Goal: Transaction & Acquisition: Book appointment/travel/reservation

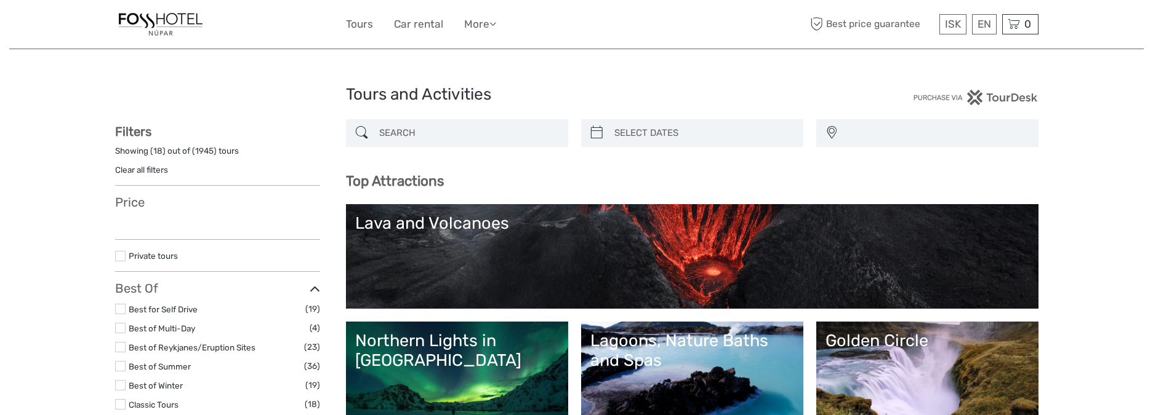
select select
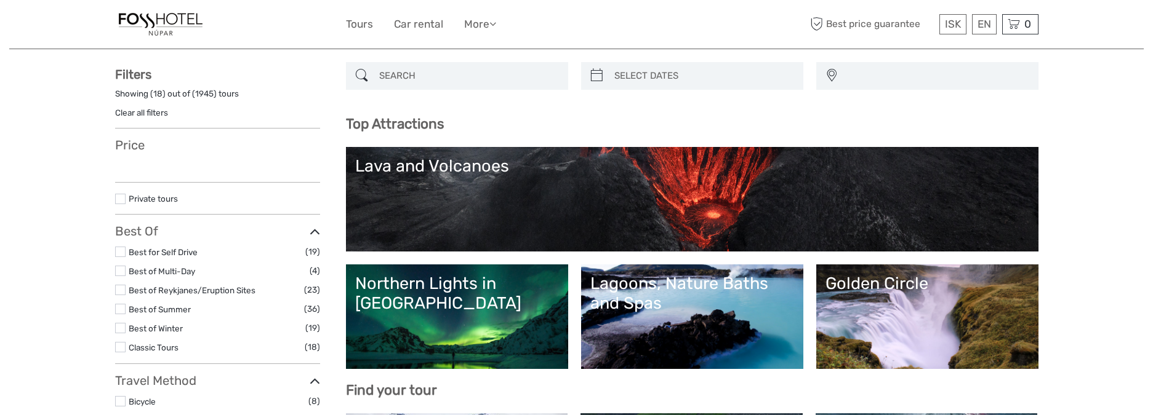
select select
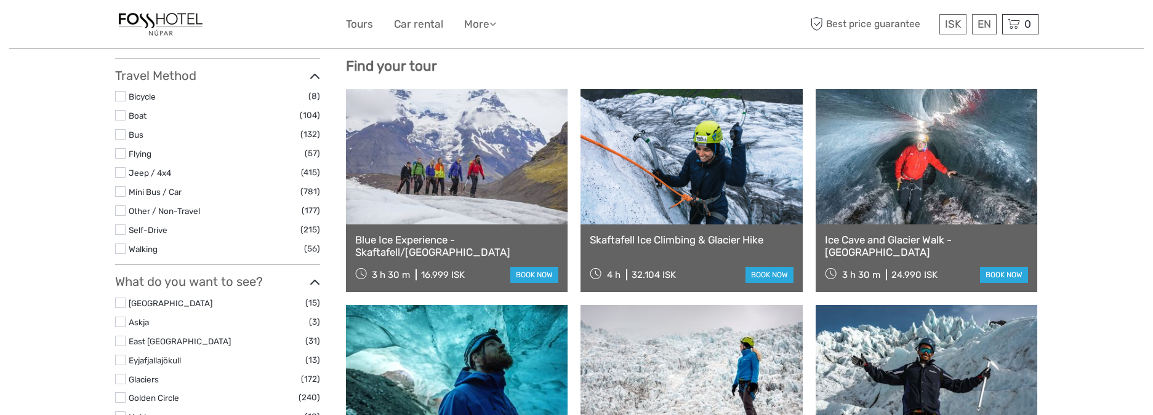
scroll to position [398, 0]
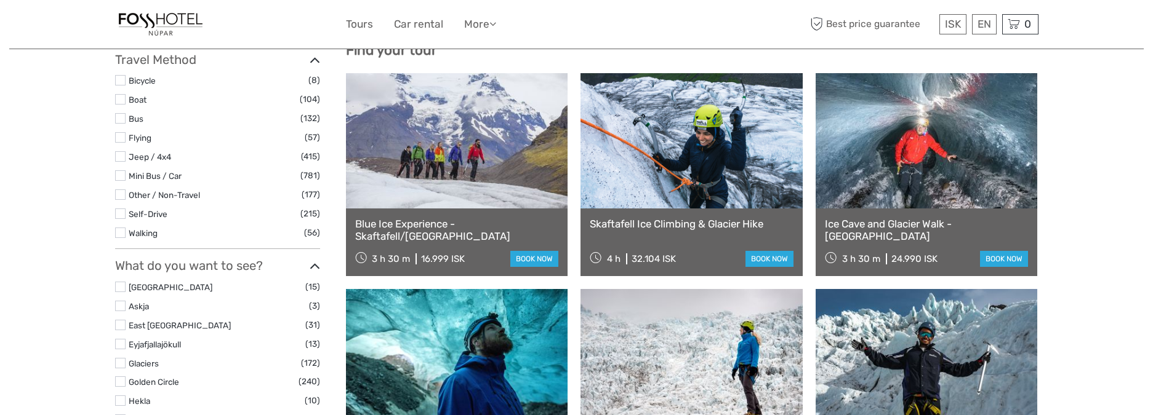
click at [887, 226] on link "Ice Cave and Glacier Walk - Skaftafell" at bounding box center [927, 230] width 204 height 25
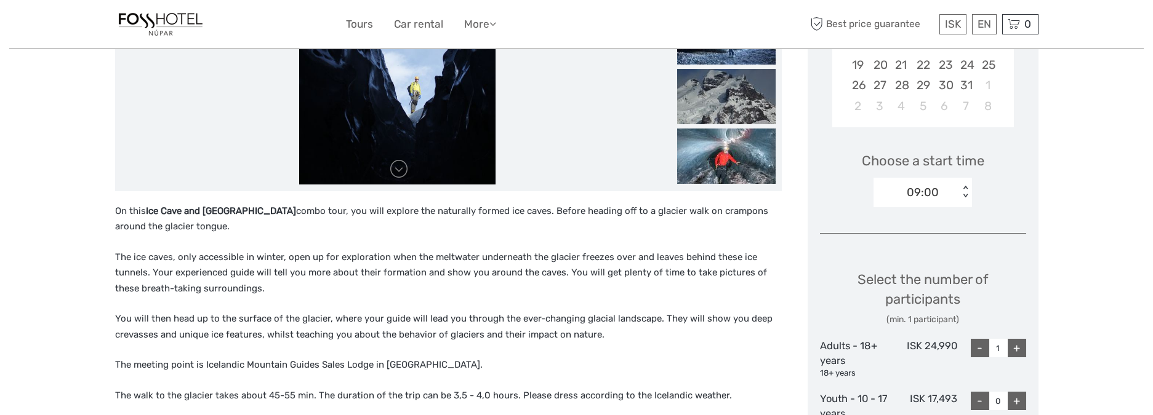
scroll to position [387, 0]
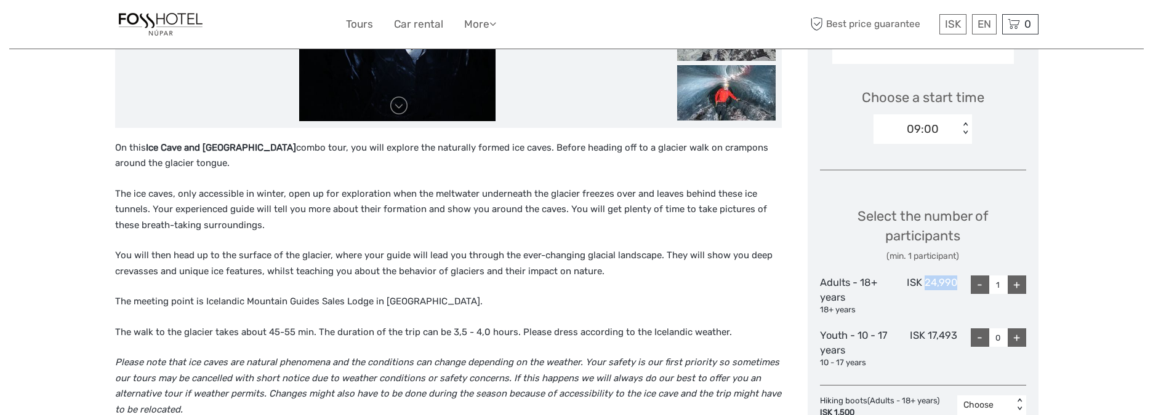
drag, startPoint x: 925, startPoint y: 284, endPoint x: 957, endPoint y: 282, distance: 32.1
click at [957, 282] on div "Adults - 18+ years 18+ years ISK 24,990 - 1 +" at bounding box center [923, 296] width 206 height 41
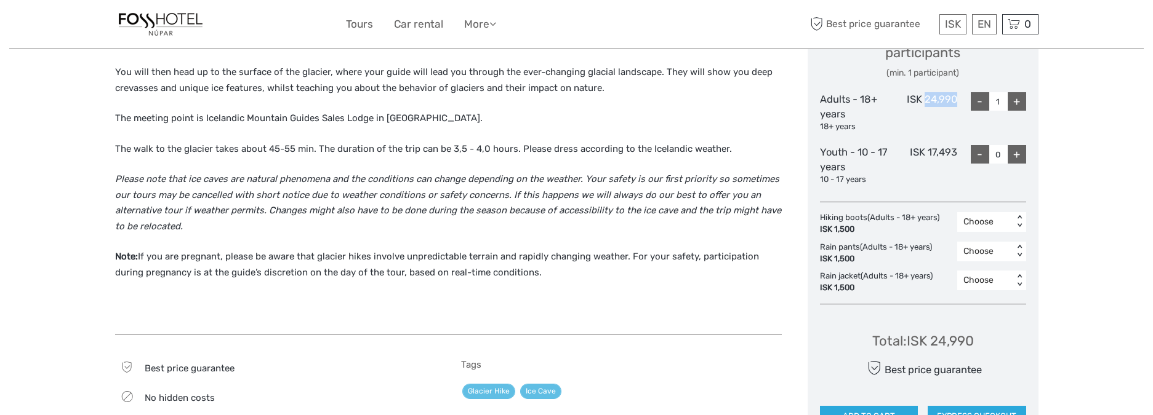
scroll to position [503, 0]
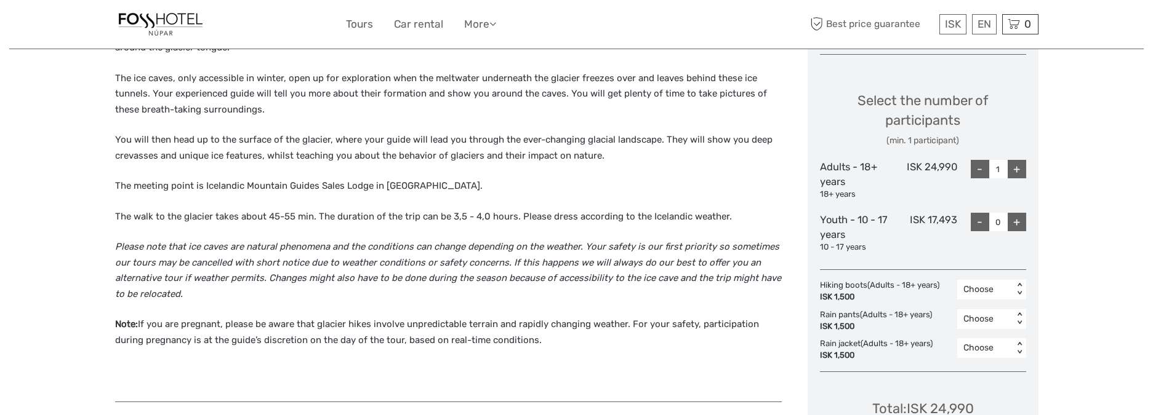
click at [935, 158] on div "Select the number of participants (min. 1 participant) Adults - 18+ years 18+ y…" at bounding box center [923, 166] width 206 height 185
drag, startPoint x: 927, startPoint y: 165, endPoint x: 956, endPoint y: 163, distance: 28.4
click at [955, 162] on div "ISK 24,990" at bounding box center [922, 180] width 69 height 41
click at [956, 166] on div "ISK 24,990" at bounding box center [922, 180] width 69 height 41
drag, startPoint x: 957, startPoint y: 167, endPoint x: 922, endPoint y: 167, distance: 35.1
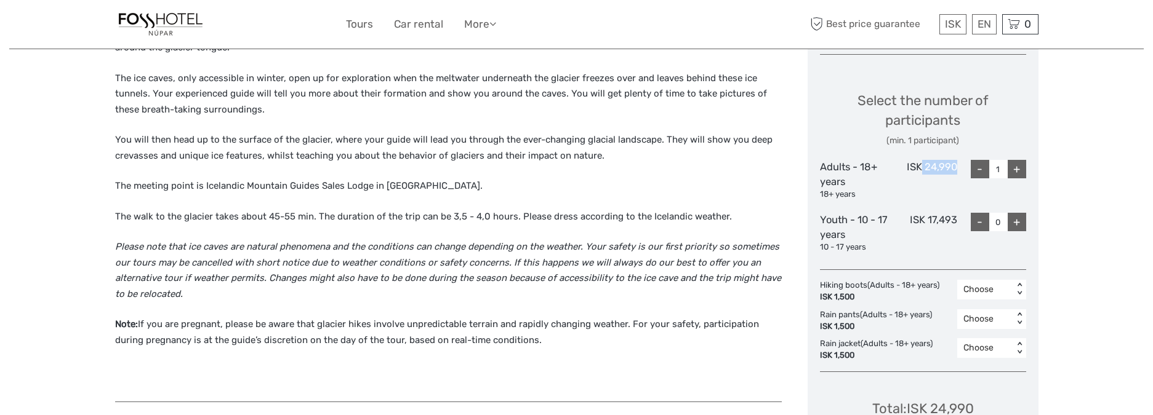
click at [922, 167] on div "Adults - 18+ years 18+ years ISK 24,990 - 1 +" at bounding box center [923, 180] width 206 height 41
copy div "24,990"
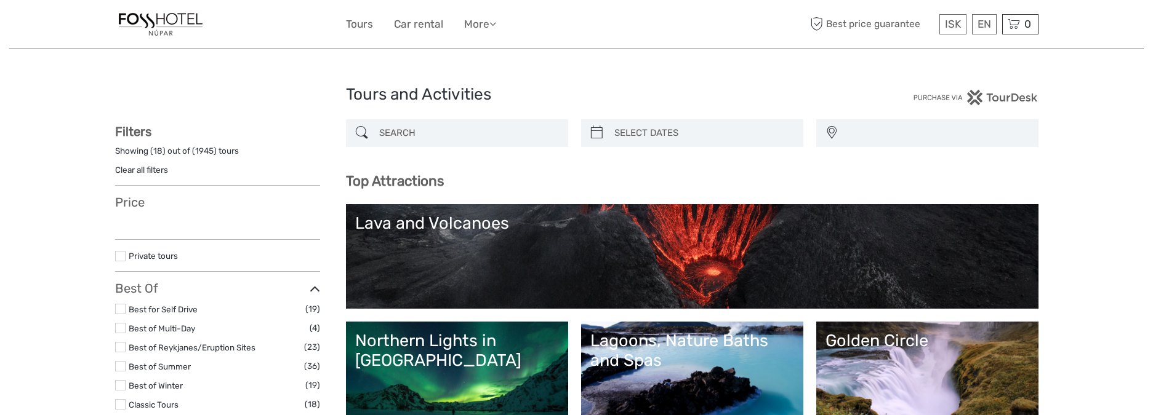
select select
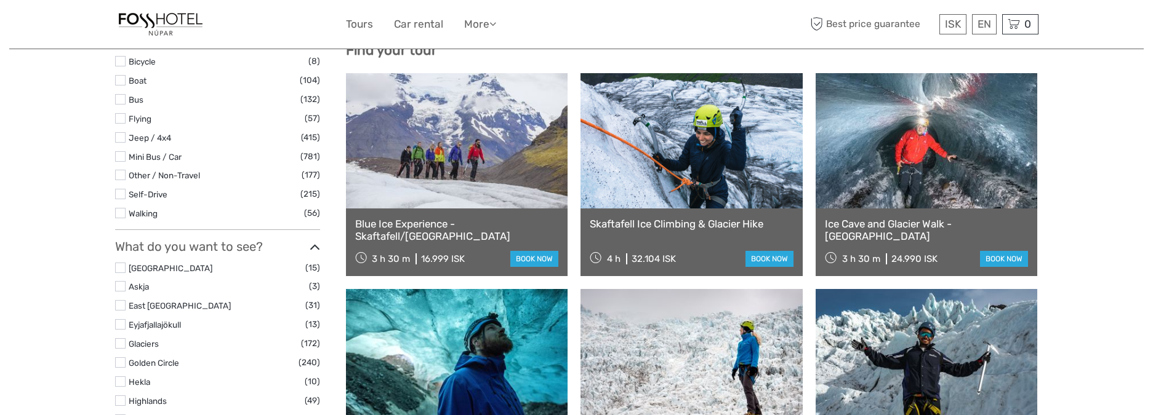
select select
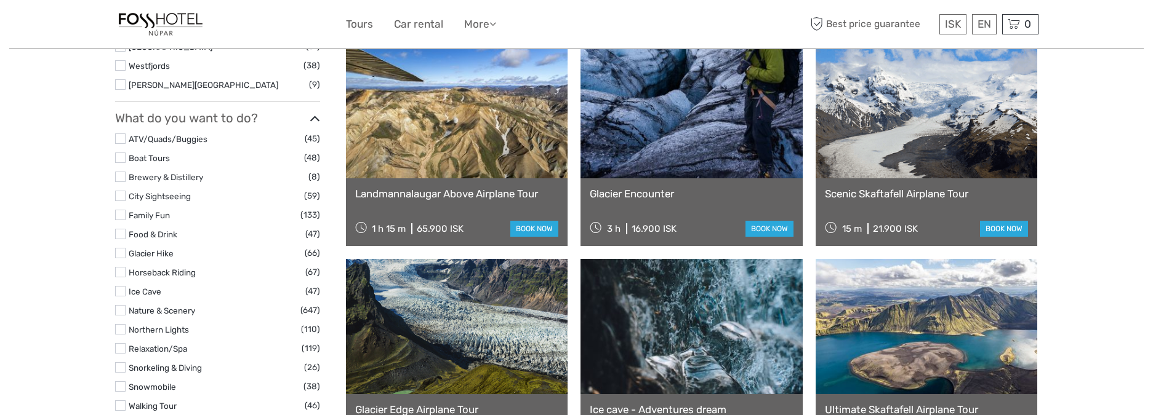
scroll to position [1068, 0]
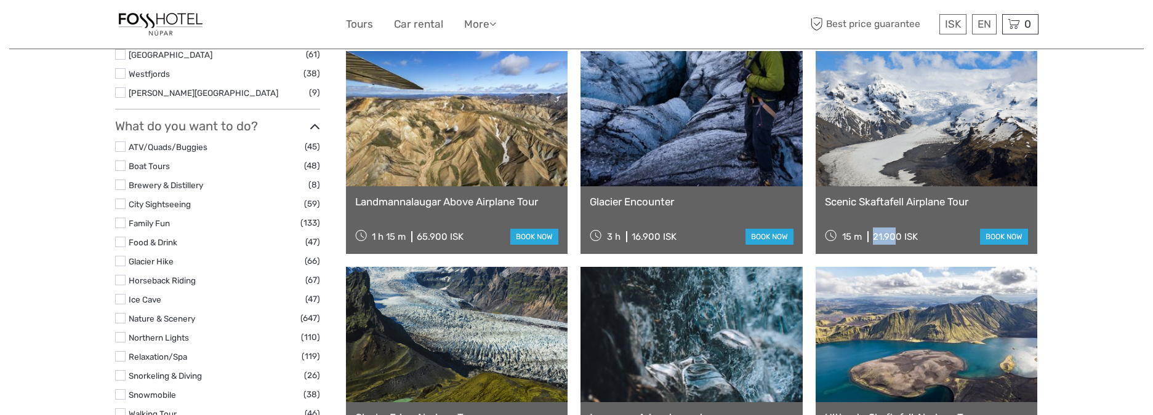
drag, startPoint x: 873, startPoint y: 238, endPoint x: 893, endPoint y: 236, distance: 20.4
click at [893, 236] on div "21.900 ISK" at bounding box center [895, 236] width 45 height 11
click at [871, 238] on div "15 m 21.900 ISK" at bounding box center [871, 236] width 93 height 17
drag, startPoint x: 873, startPoint y: 237, endPoint x: 901, endPoint y: 234, distance: 29.0
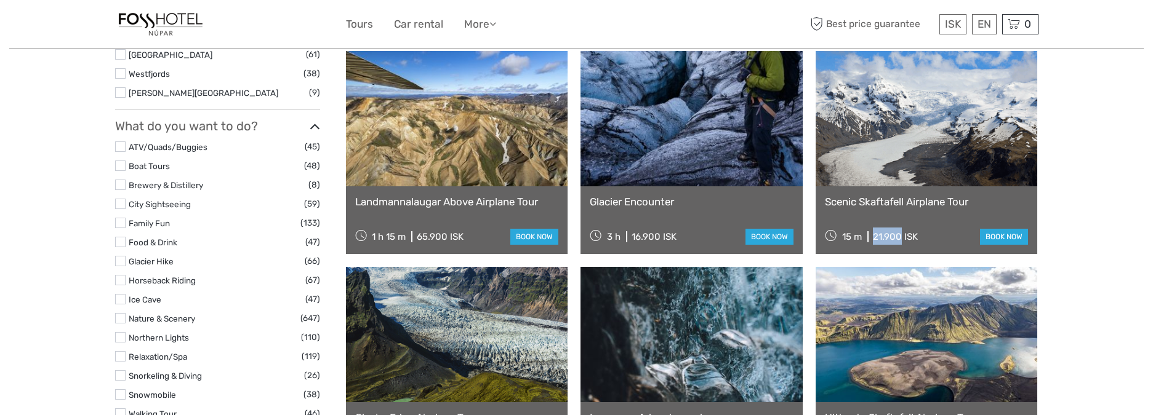
click at [901, 234] on div "21.900 ISK" at bounding box center [895, 236] width 45 height 11
copy div "21.900"
click at [932, 200] on link "Scenic Skaftafell Airplane Tour" at bounding box center [927, 202] width 204 height 12
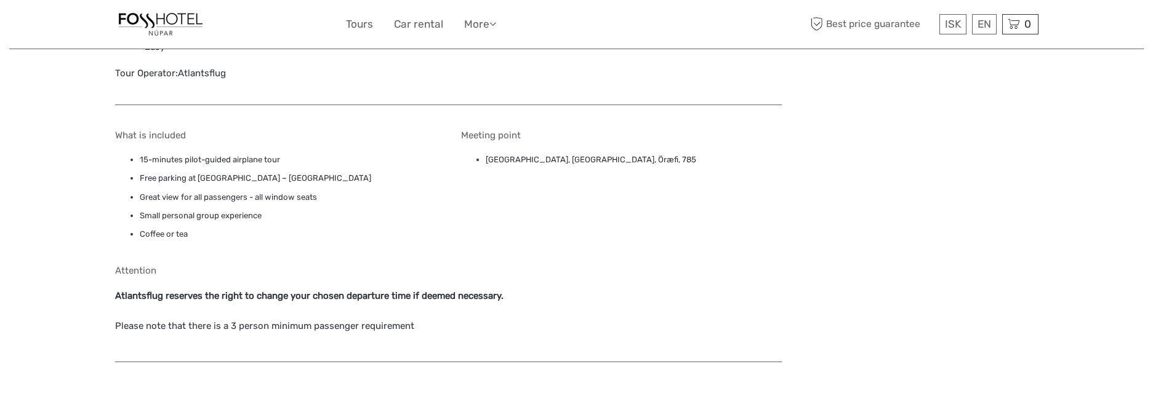
scroll to position [880, 0]
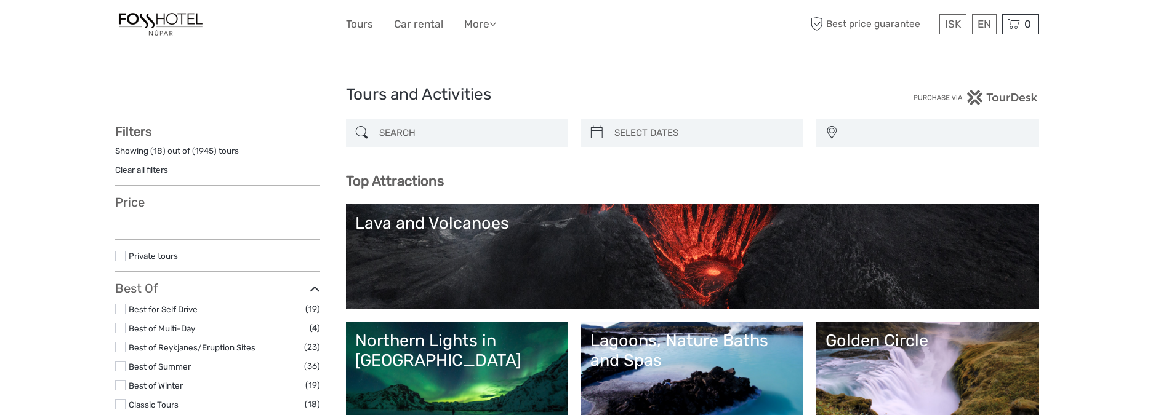
select select
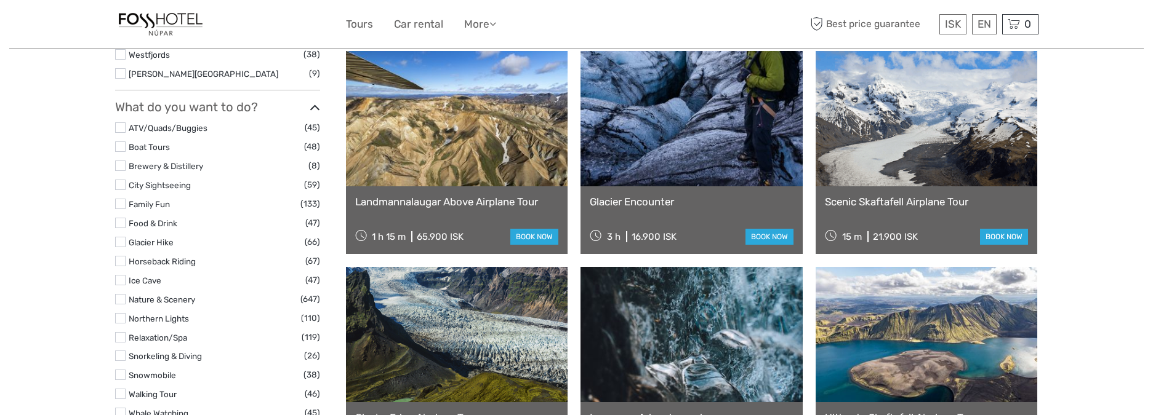
select select
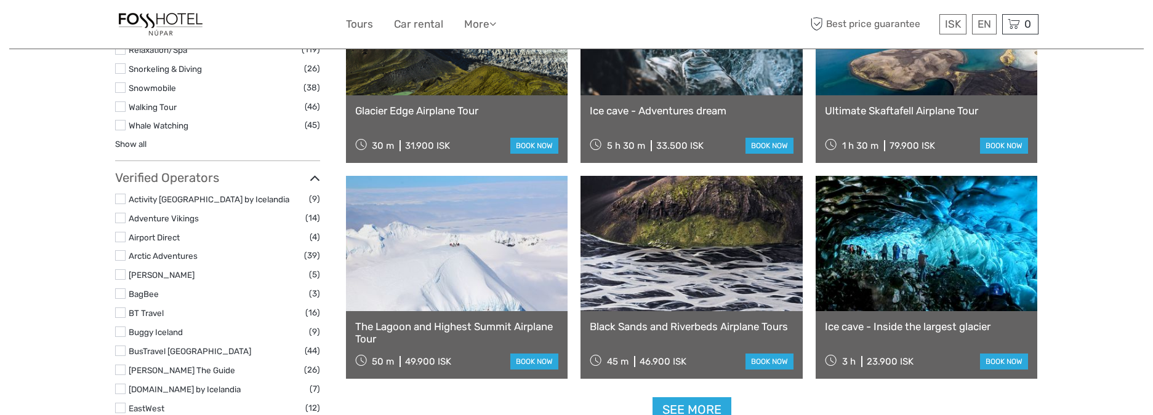
scroll to position [1406, 0]
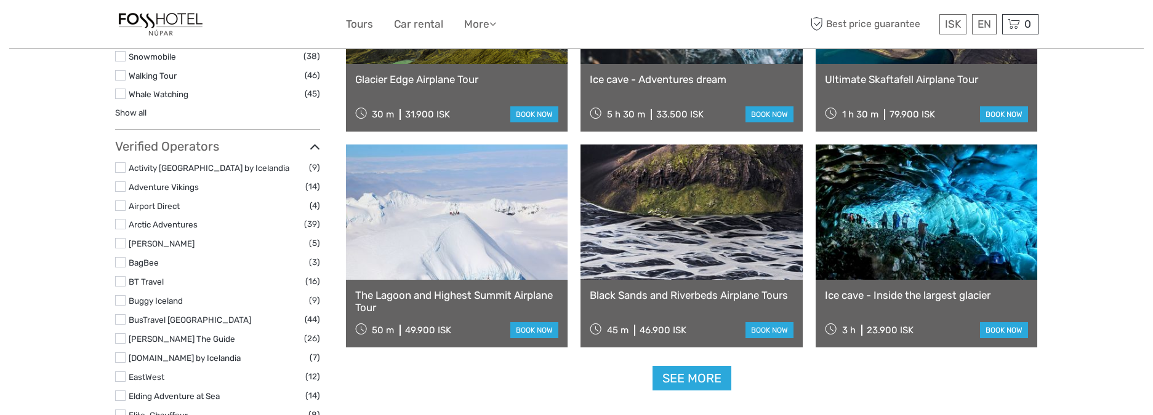
click at [871, 298] on link "Ice cave - Inside the largest glacier" at bounding box center [927, 295] width 204 height 12
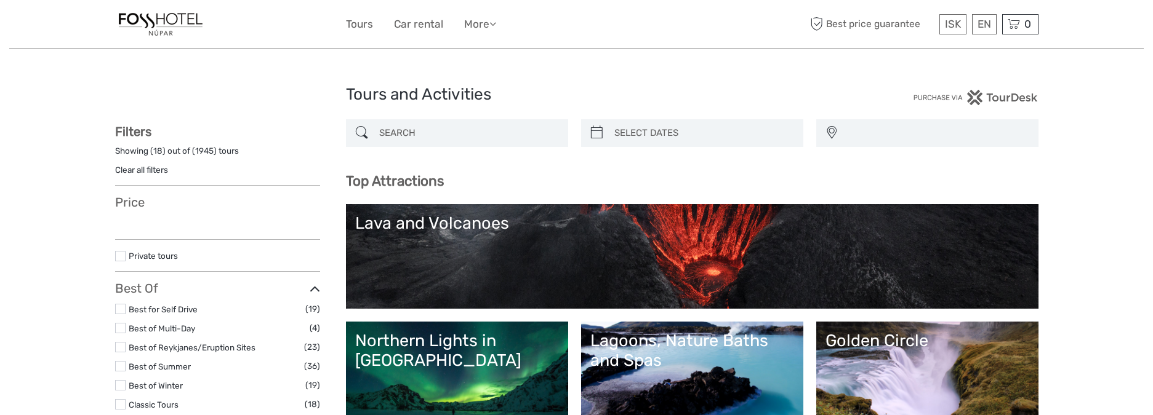
select select
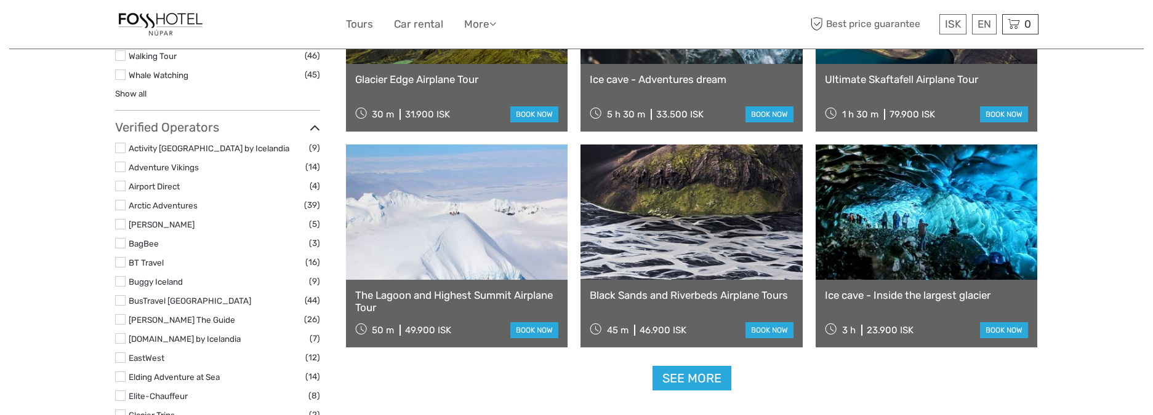
select select
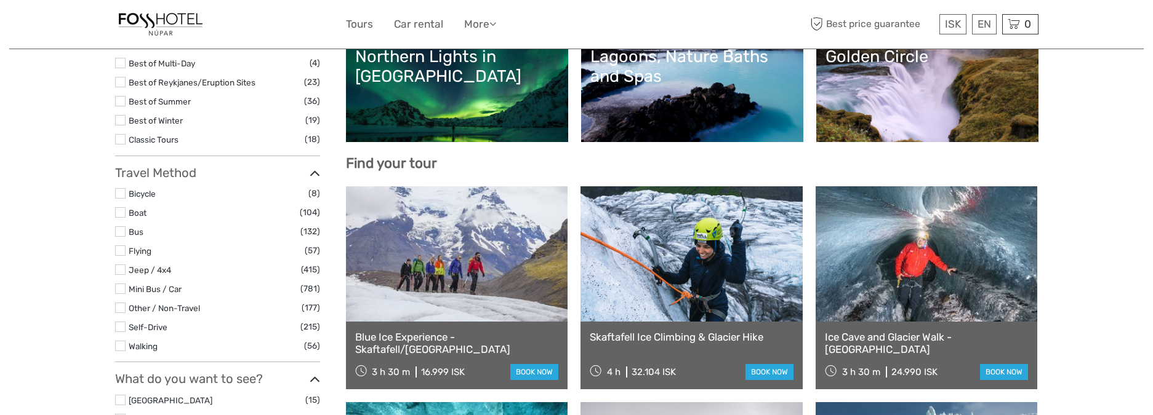
scroll to position [340, 0]
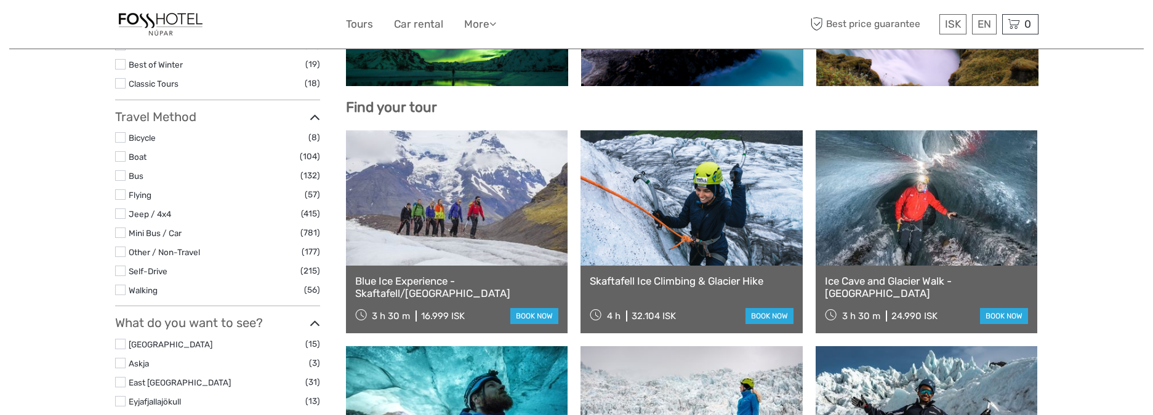
click at [383, 282] on link "Blue Ice Experience - Skaftafell/[GEOGRAPHIC_DATA]" at bounding box center [457, 287] width 204 height 25
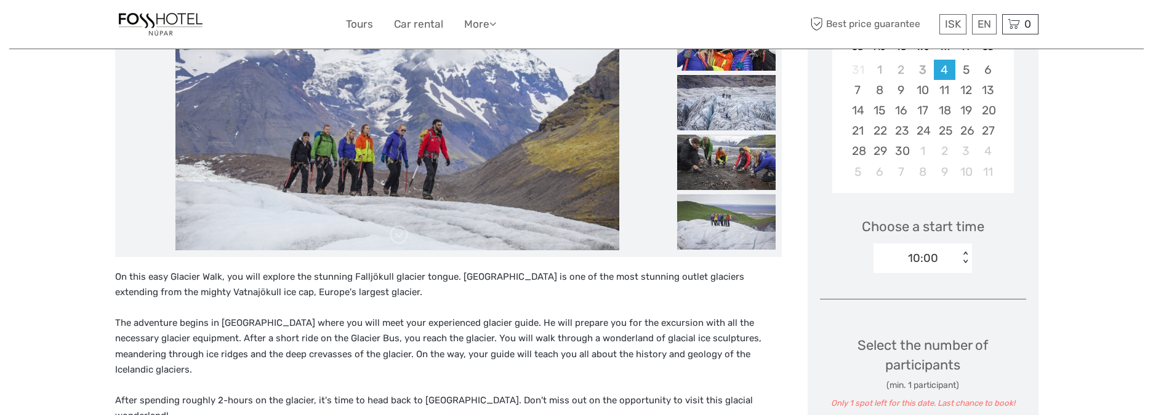
scroll to position [194, 0]
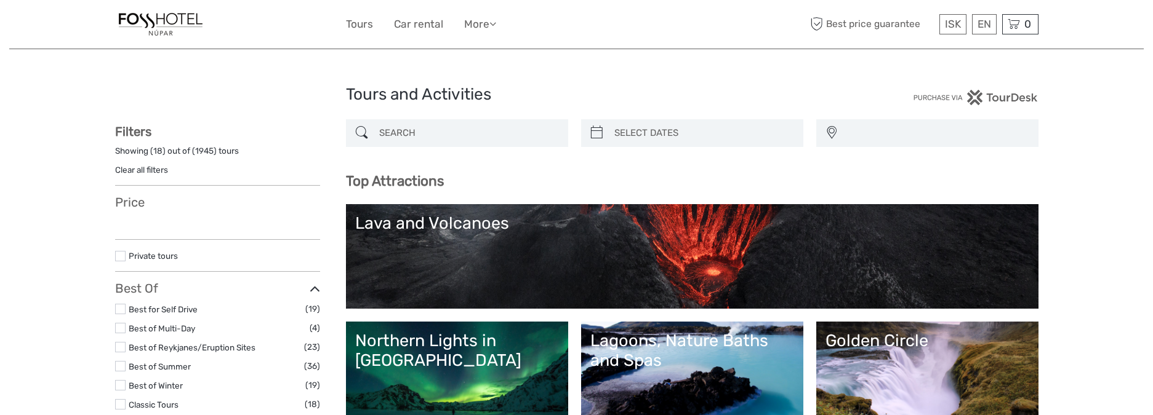
select select
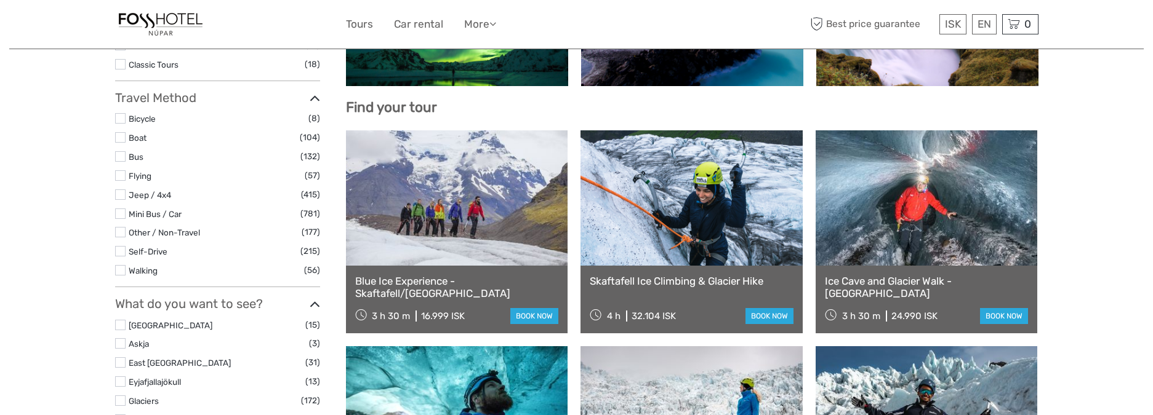
select select
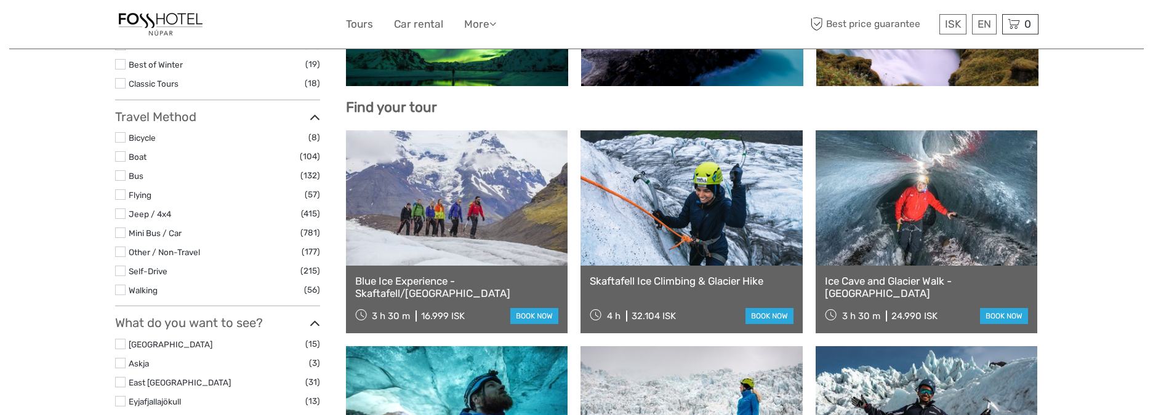
scroll to position [0, 0]
click at [140, 228] on ul "Bicycle (8) Boat (104) Bus (132) Flying (57) Jeep / 4x4 (415) Mini Bus / Car (7…" at bounding box center [217, 213] width 205 height 166
click at [122, 272] on label at bounding box center [120, 271] width 10 height 10
click at [0, 0] on input "checkbox" at bounding box center [0, 0] width 0 height 0
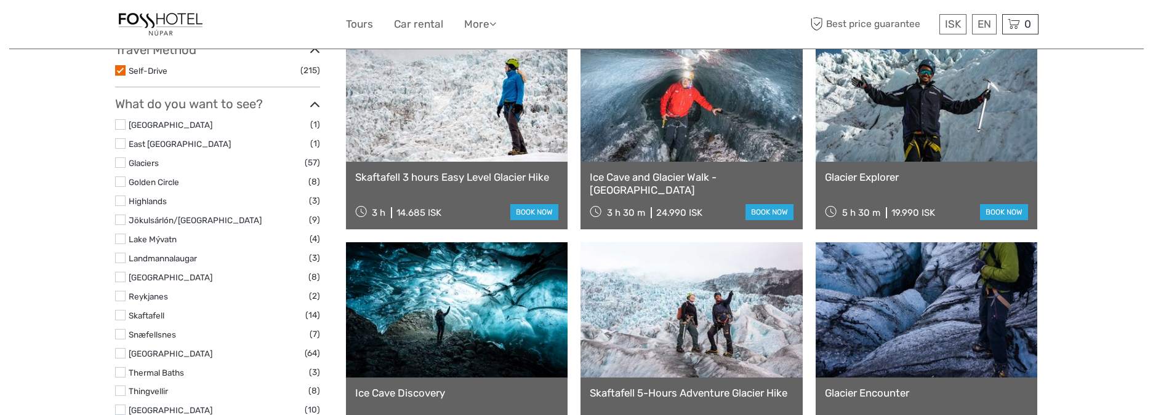
scroll to position [404, 0]
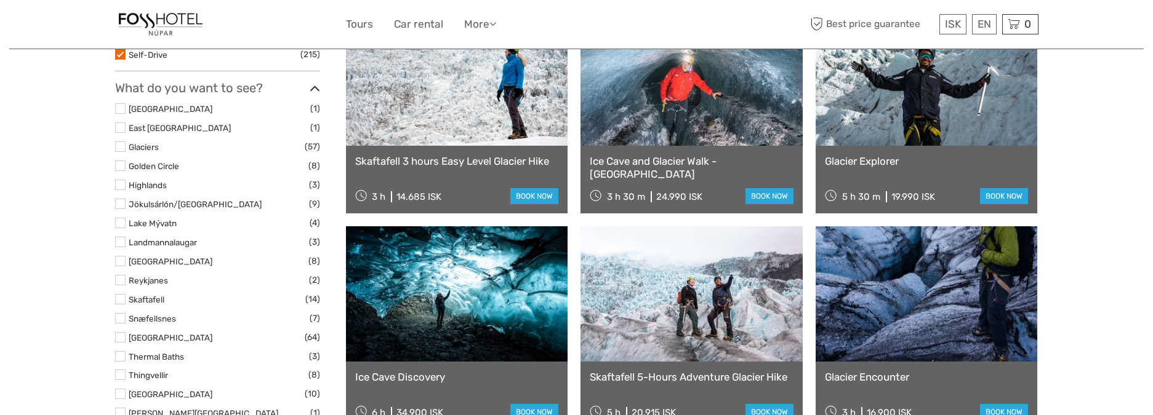
click at [119, 302] on label at bounding box center [120, 299] width 10 height 10
click at [0, 0] on input "checkbox" at bounding box center [0, 0] width 0 height 0
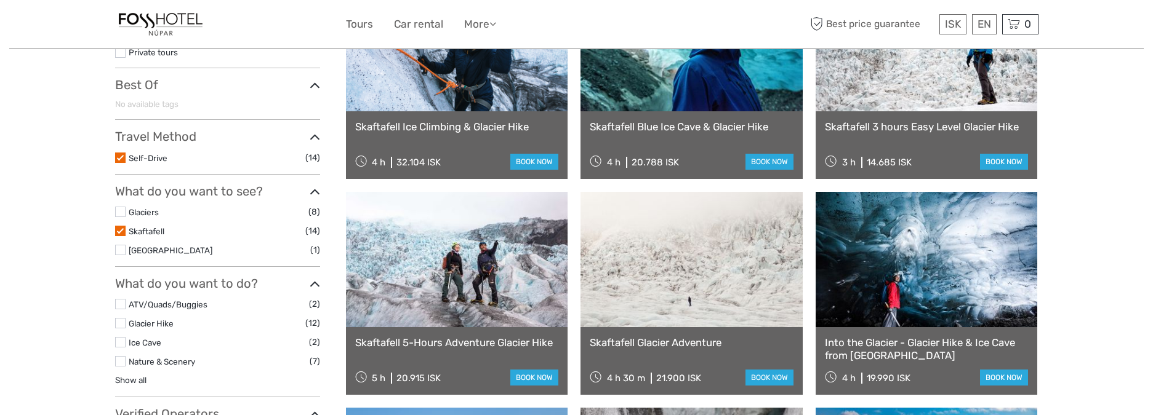
scroll to position [286, 0]
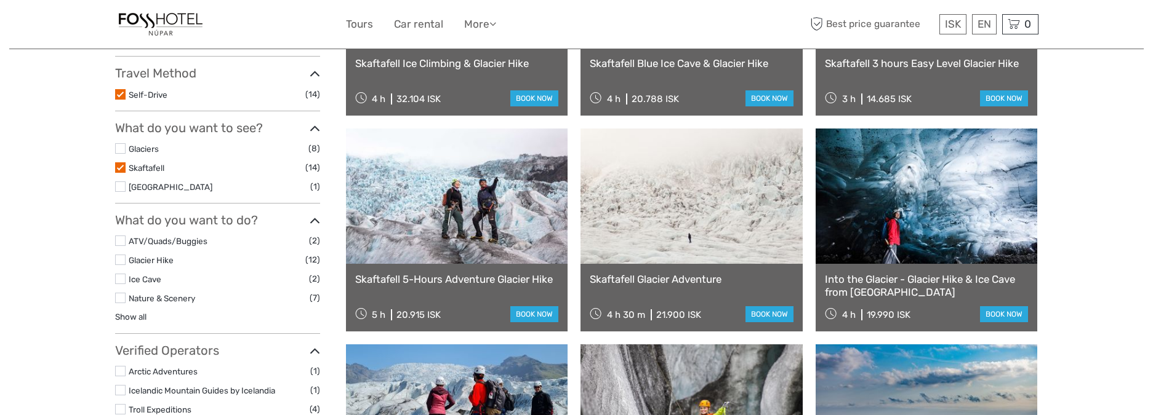
click at [123, 166] on label at bounding box center [120, 167] width 10 height 10
click at [0, 0] on input "checkbox" at bounding box center [0, 0] width 0 height 0
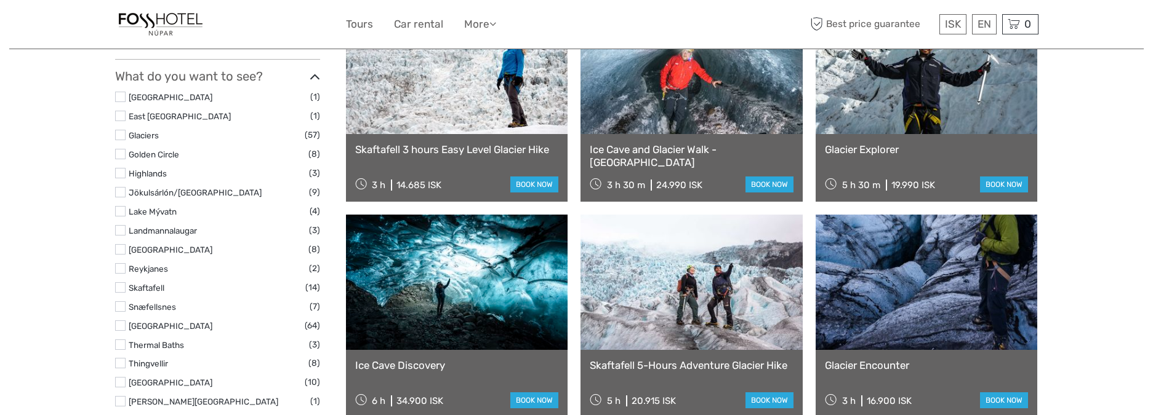
scroll to position [431, 0]
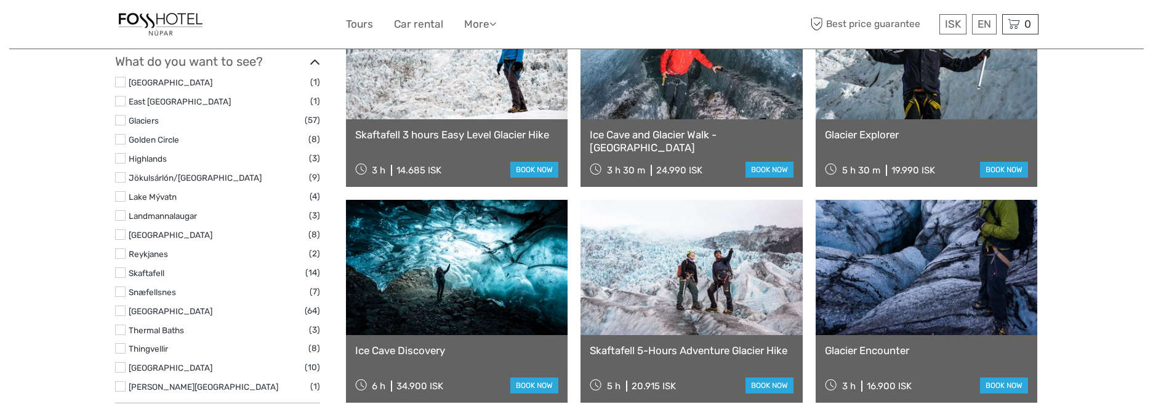
click at [121, 309] on label at bounding box center [120, 311] width 10 height 10
click at [0, 0] on input "checkbox" at bounding box center [0, 0] width 0 height 0
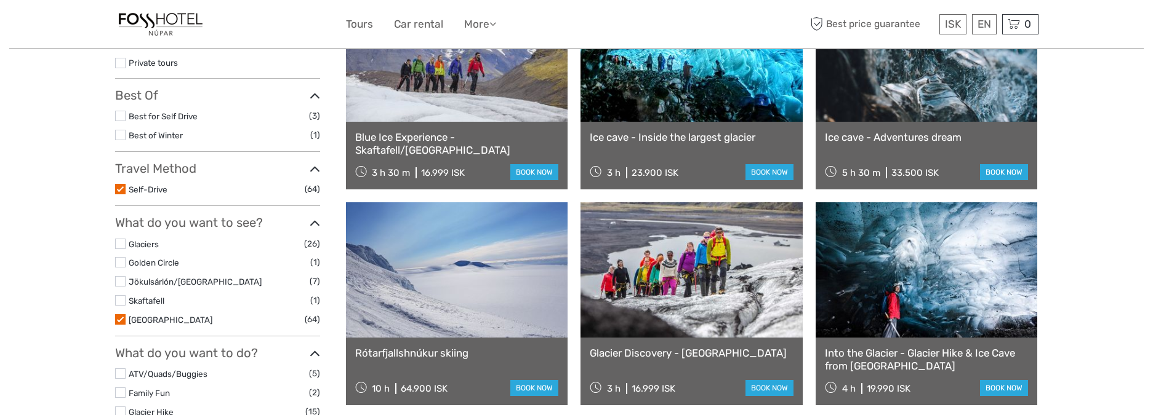
scroll to position [276, 0]
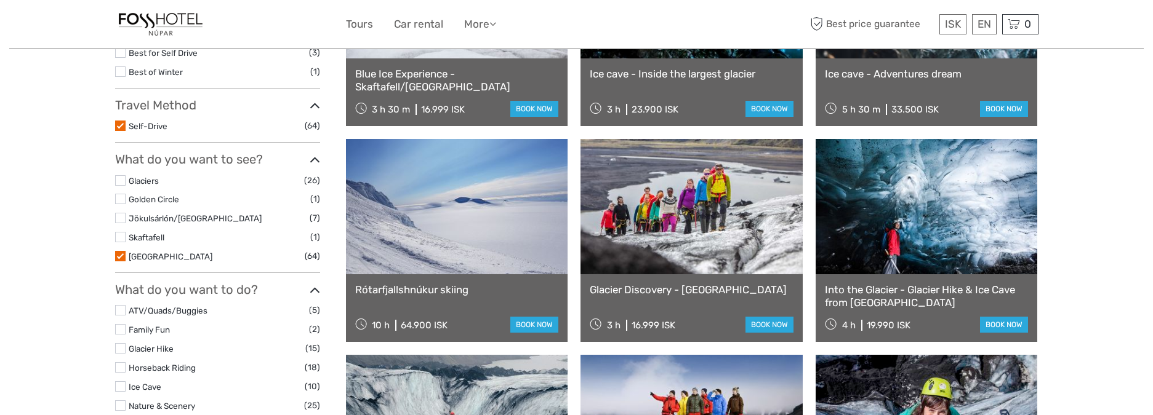
click at [119, 240] on label at bounding box center [120, 237] width 10 height 10
click at [0, 0] on input "checkbox" at bounding box center [0, 0] width 0 height 0
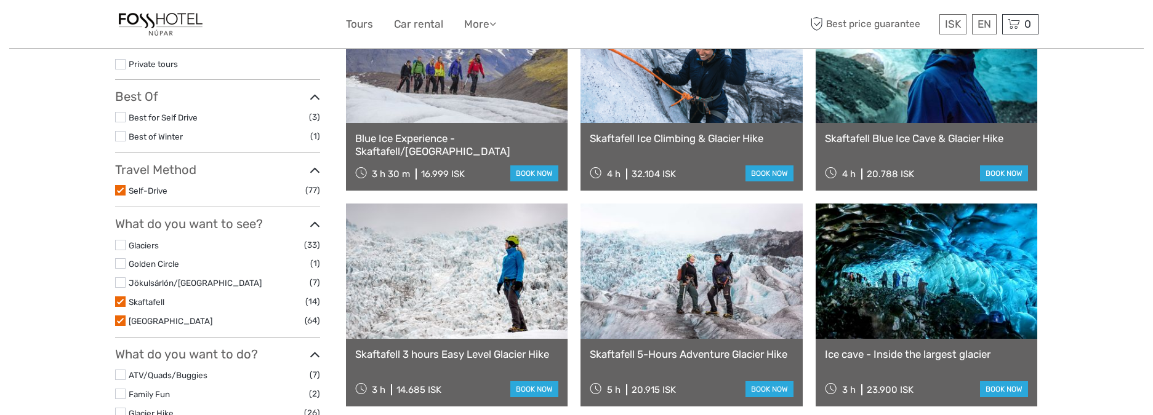
scroll to position [234, 0]
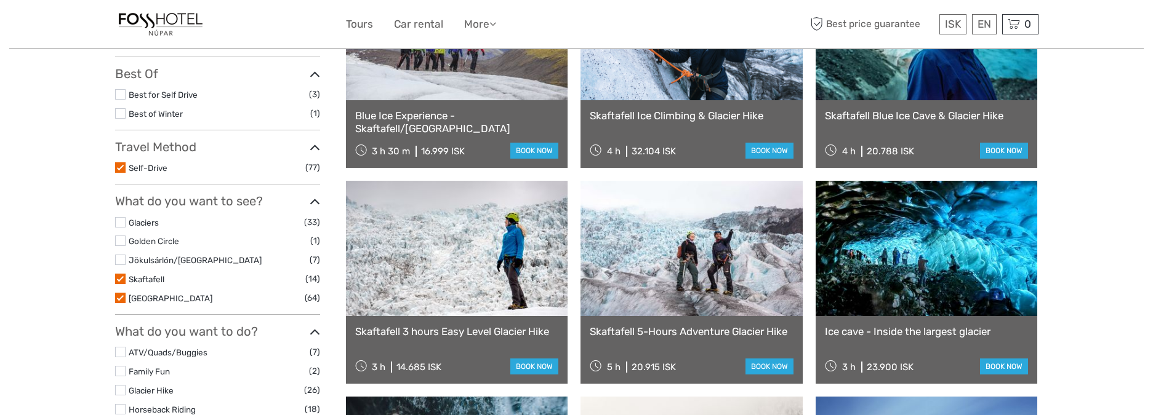
click at [122, 223] on label at bounding box center [120, 222] width 10 height 10
click at [0, 0] on input "checkbox" at bounding box center [0, 0] width 0 height 0
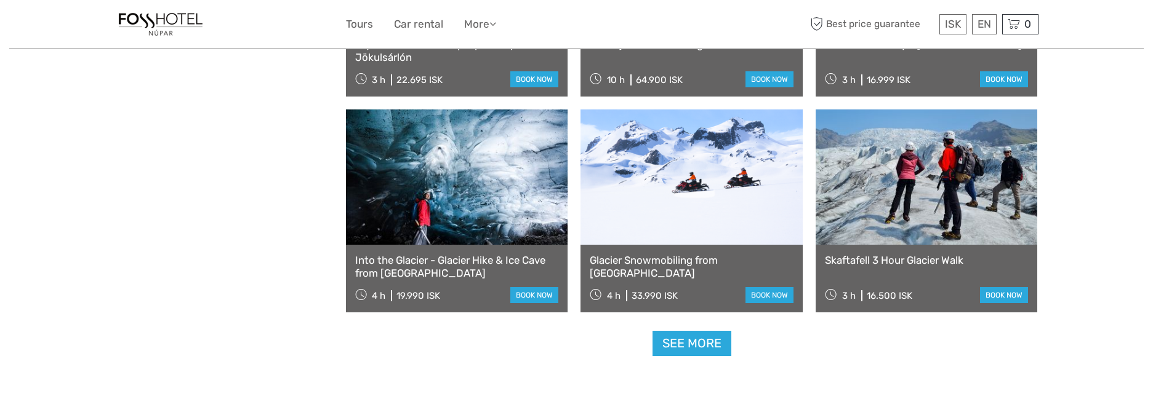
scroll to position [1233, 0]
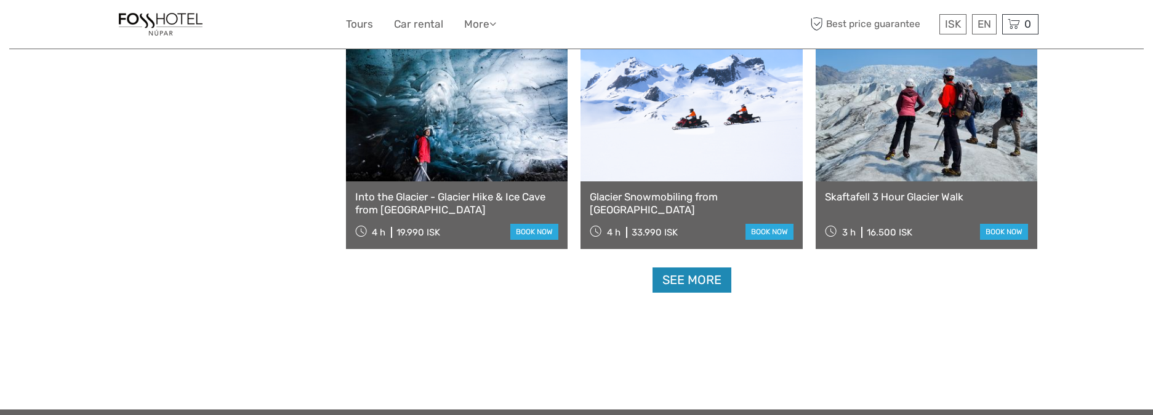
click at [713, 278] on link "See more" at bounding box center [691, 280] width 79 height 25
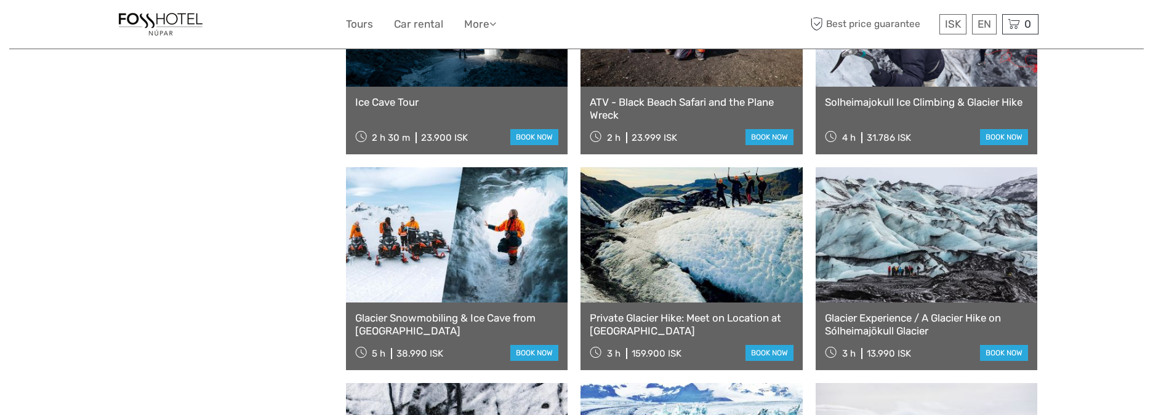
scroll to position [1845, 0]
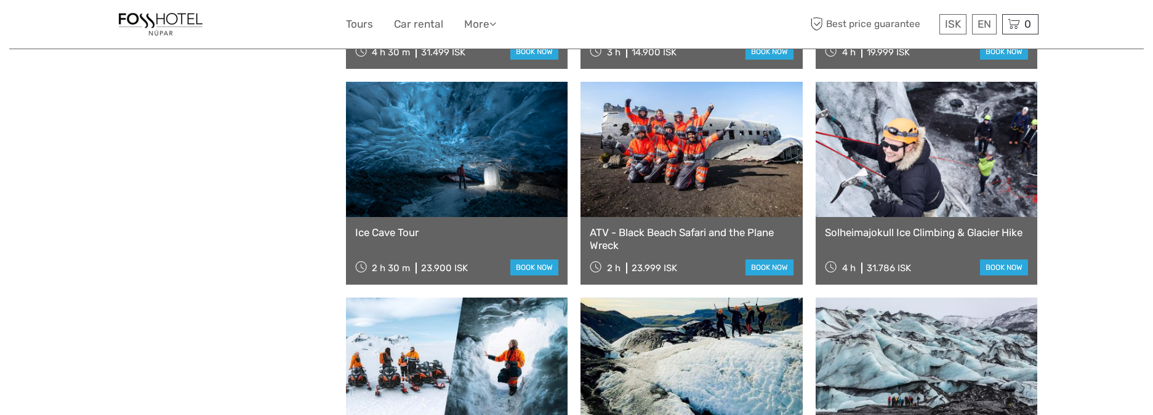
click at [391, 233] on link "Ice Cave Tour" at bounding box center [457, 232] width 204 height 12
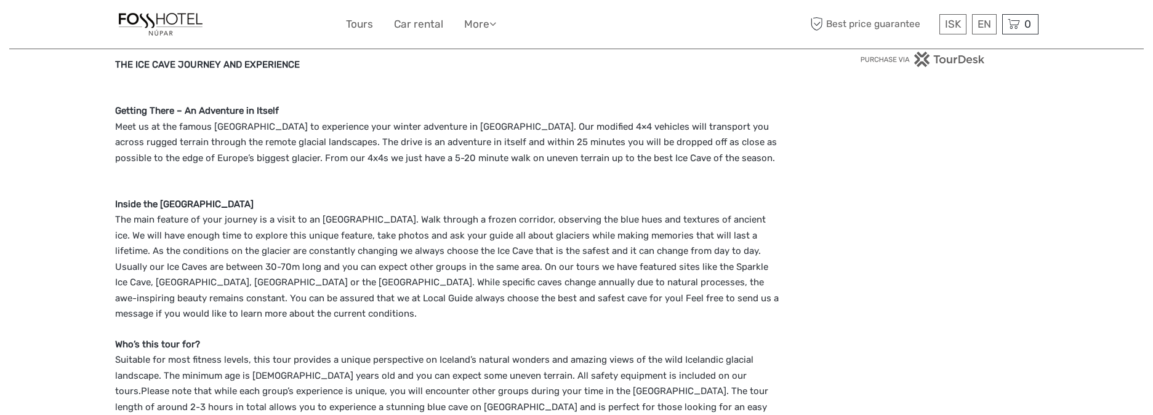
scroll to position [893, 0]
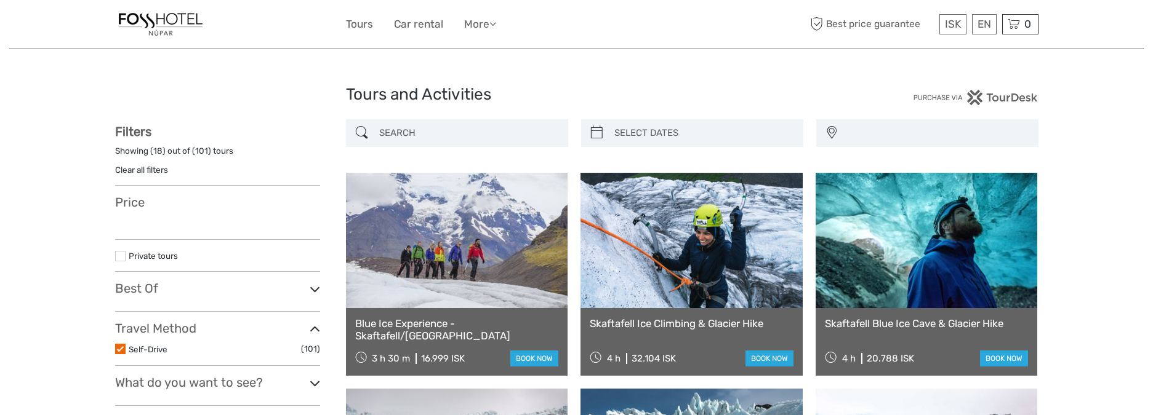
select select
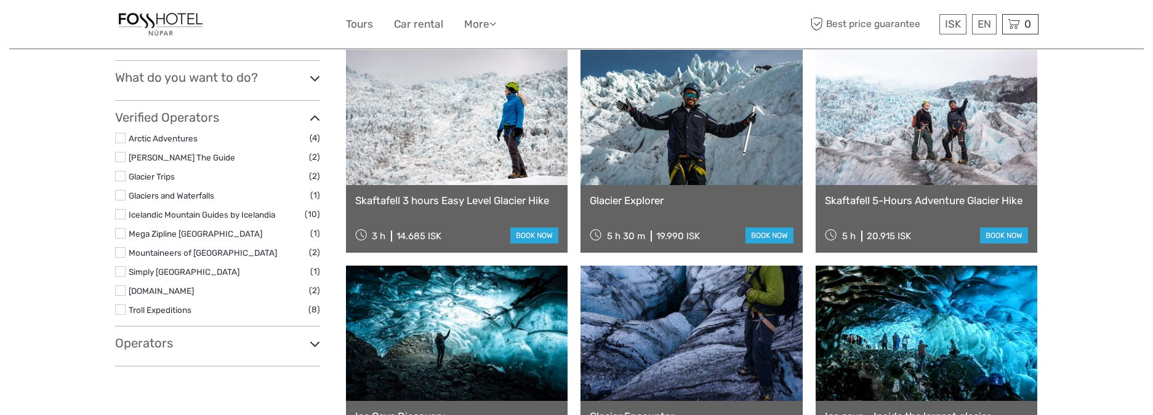
scroll to position [334, 0]
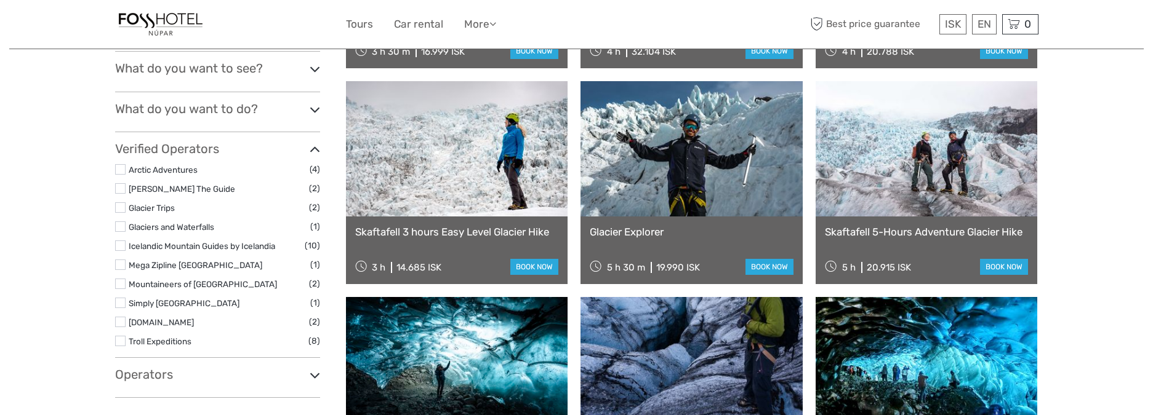
click at [289, 110] on h3 "What do you want to do?" at bounding box center [217, 109] width 205 height 15
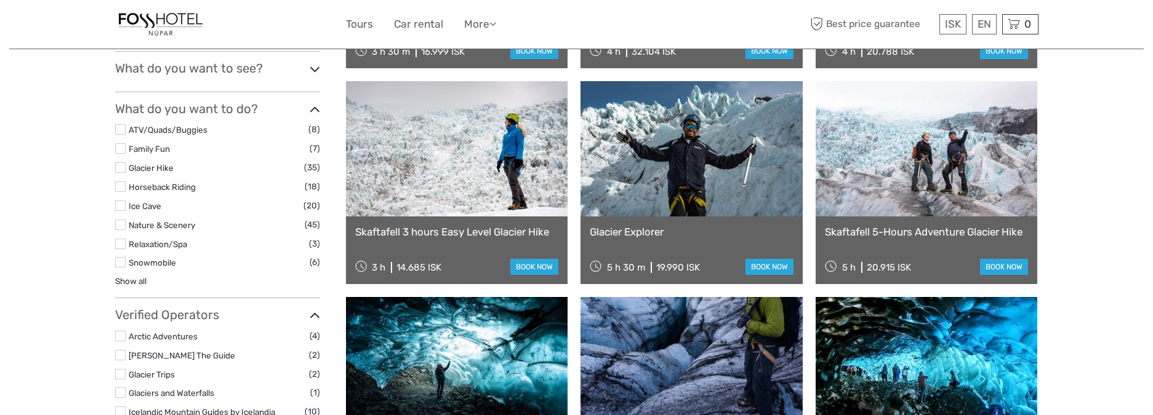
click at [119, 227] on label at bounding box center [120, 225] width 10 height 10
click at [0, 0] on input "checkbox" at bounding box center [0, 0] width 0 height 0
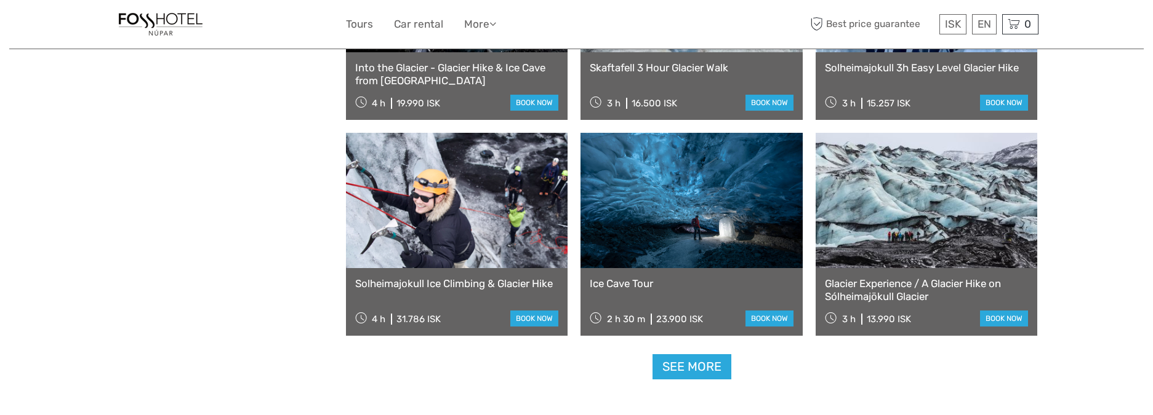
scroll to position [1209, 0]
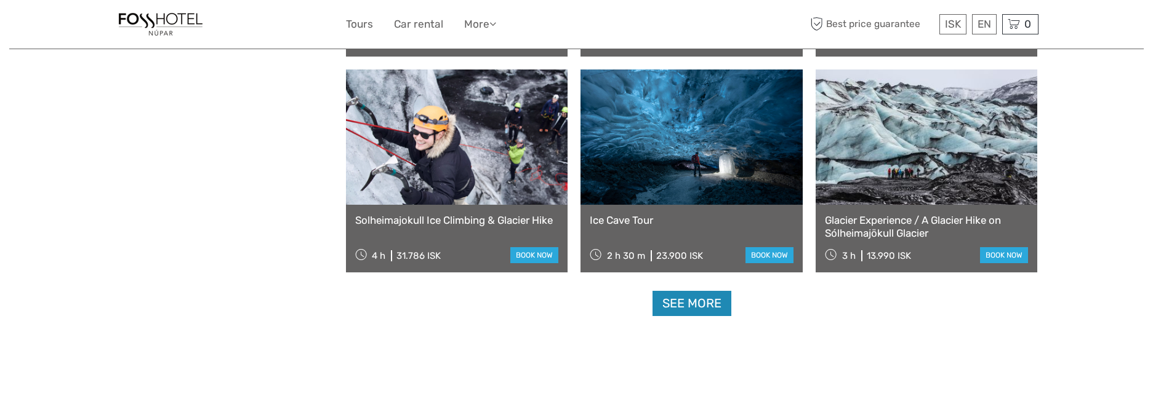
click at [714, 306] on link "See more" at bounding box center [691, 303] width 79 height 25
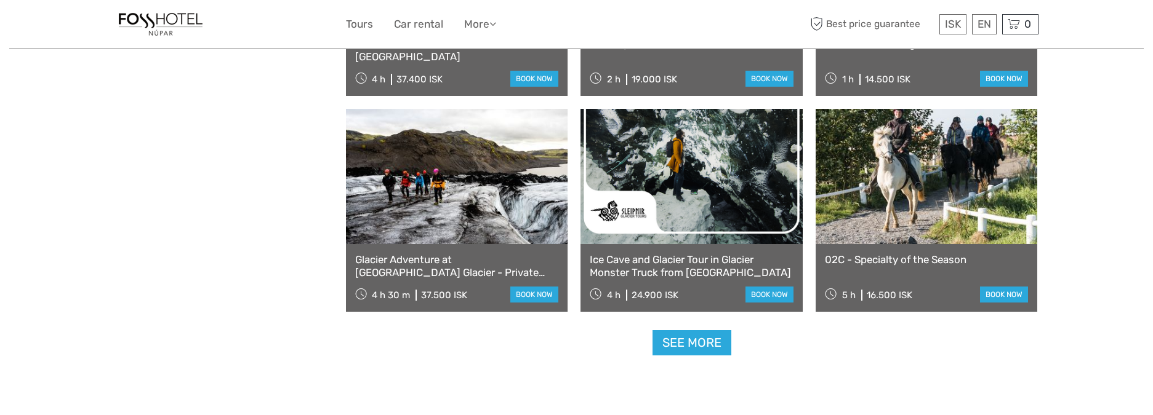
scroll to position [2483, 0]
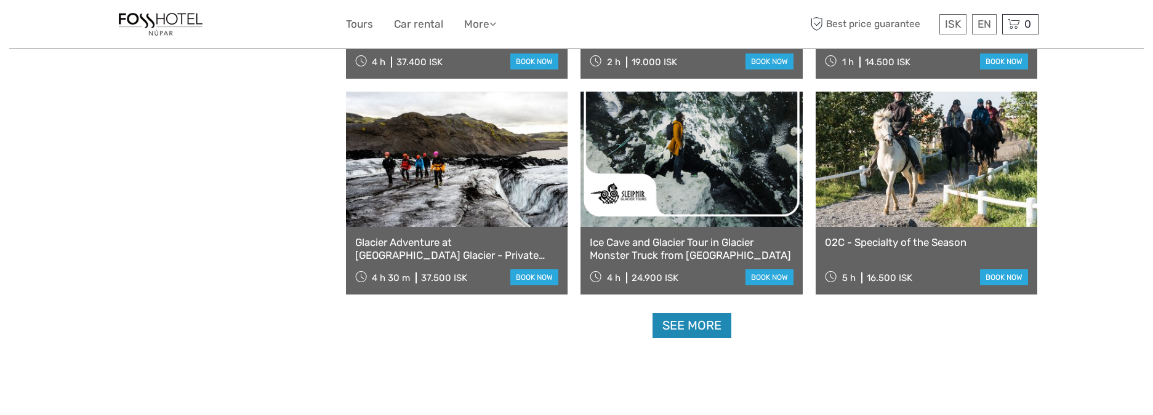
click at [681, 328] on link "See more" at bounding box center [691, 325] width 79 height 25
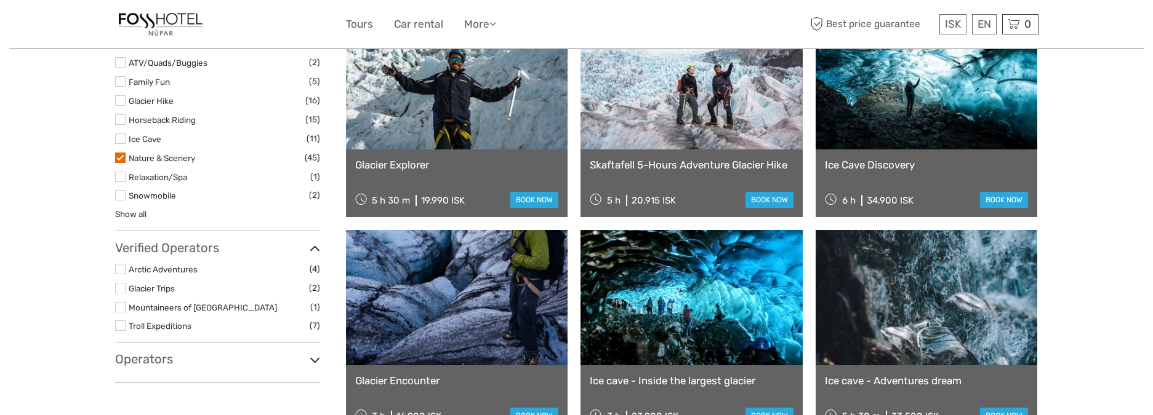
scroll to position [337, 0]
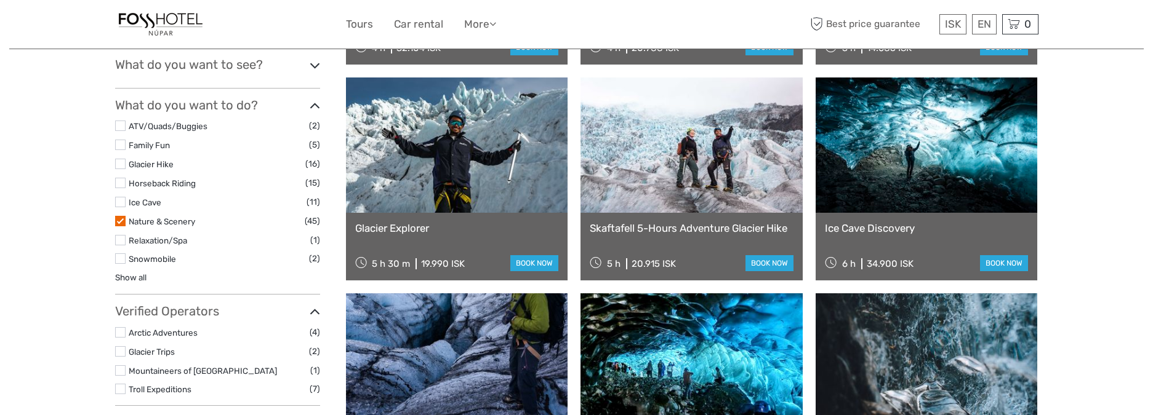
click at [118, 243] on label at bounding box center [120, 240] width 10 height 10
click at [0, 0] on input "checkbox" at bounding box center [0, 0] width 0 height 0
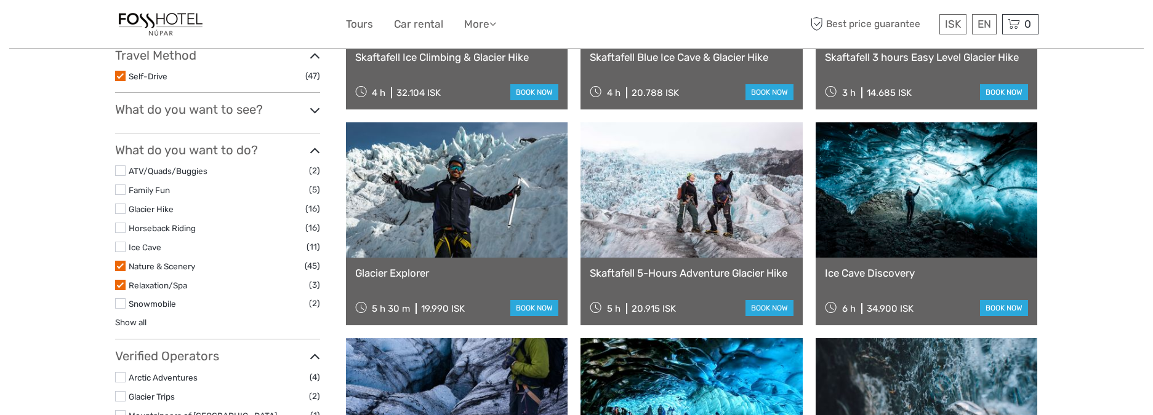
click at [120, 271] on label at bounding box center [120, 266] width 10 height 10
click at [0, 0] on input "checkbox" at bounding box center [0, 0] width 0 height 0
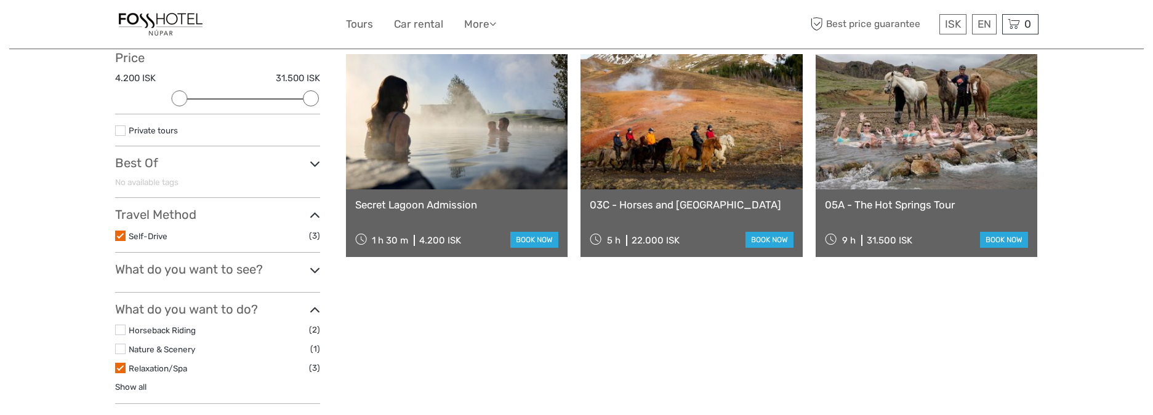
click at [121, 239] on label at bounding box center [120, 236] width 10 height 10
click at [0, 0] on input "checkbox" at bounding box center [0, 0] width 0 height 0
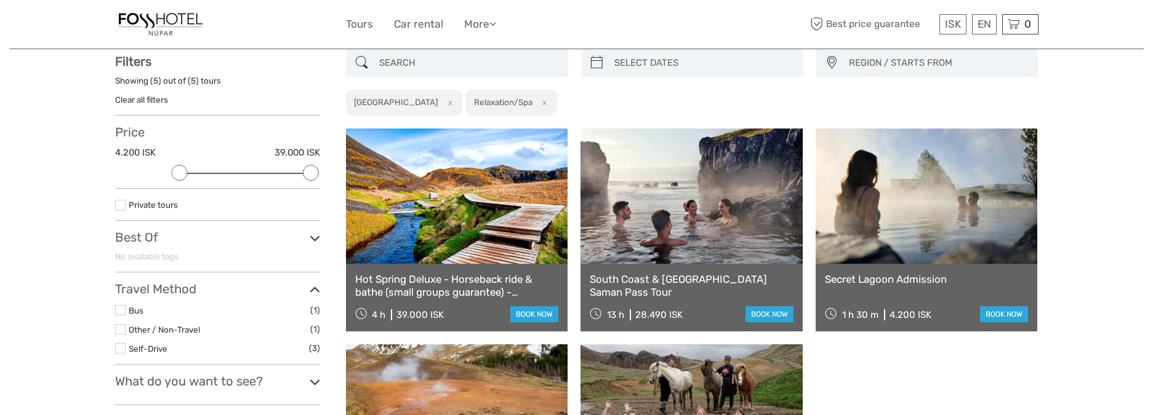
scroll to position [282, 0]
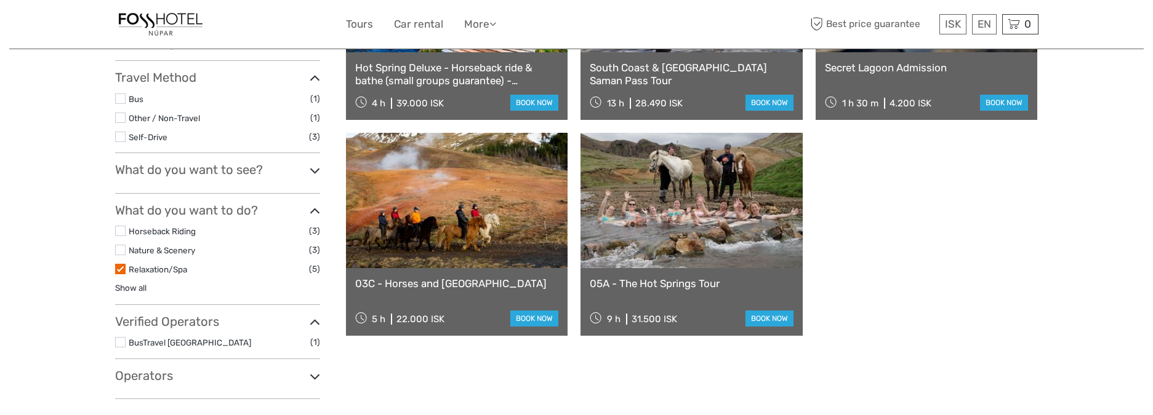
click at [120, 255] on li "Nature & Scenery (3)" at bounding box center [217, 250] width 205 height 14
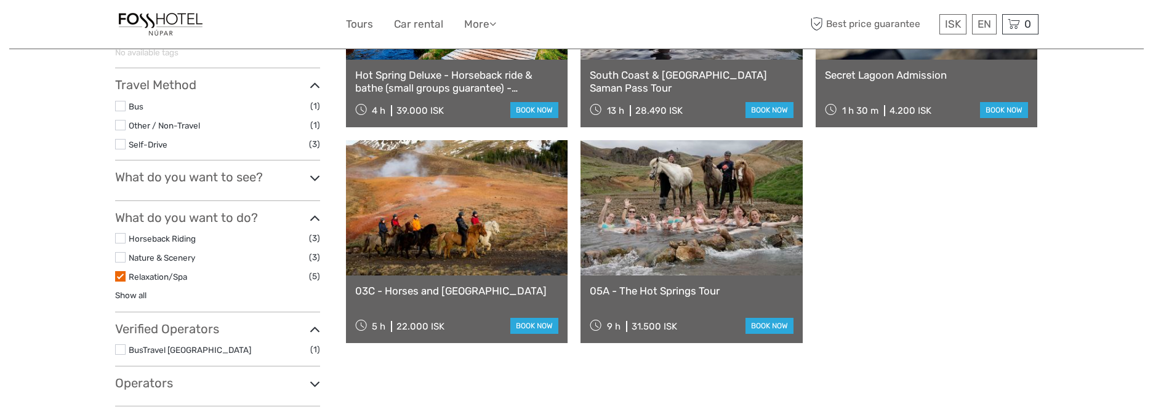
scroll to position [0, 0]
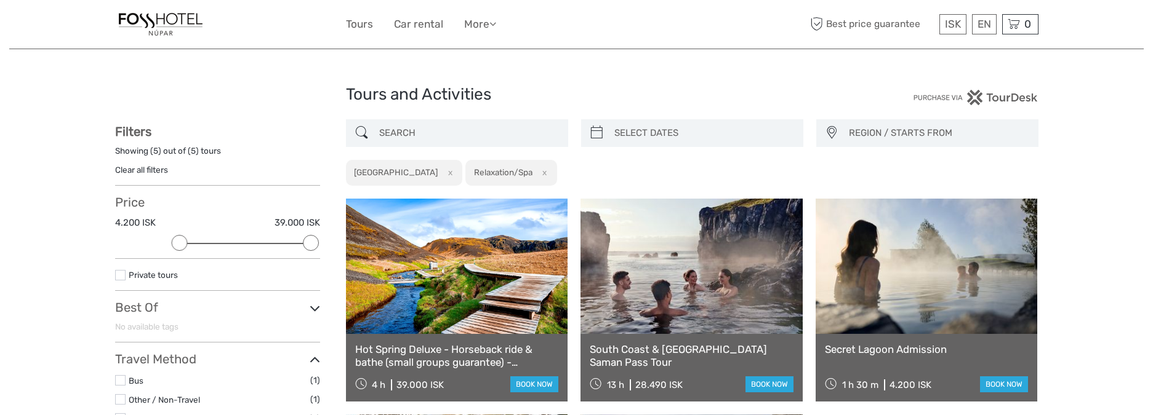
click at [465, 38] on div "ISK ISK € $ £ EN English Español Deutsch Tours Car rental More Travel Articles …" at bounding box center [577, 24] width 462 height 30
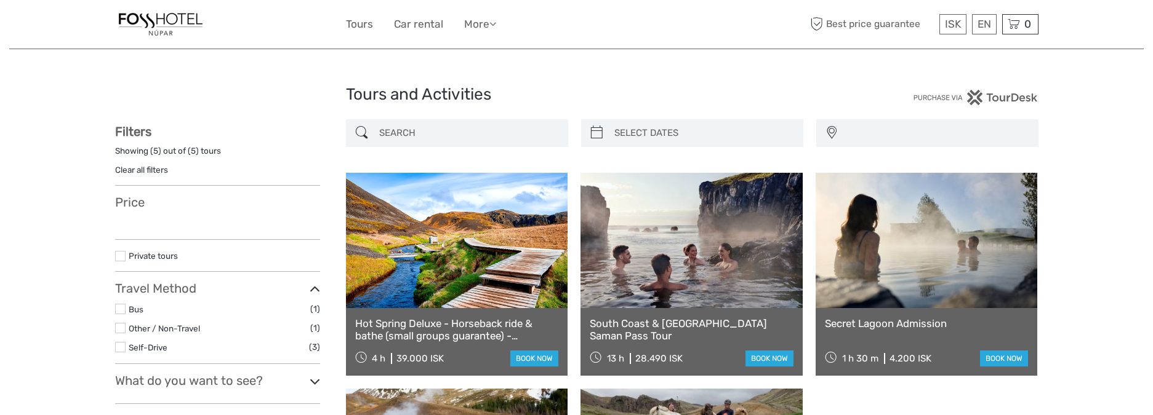
select select
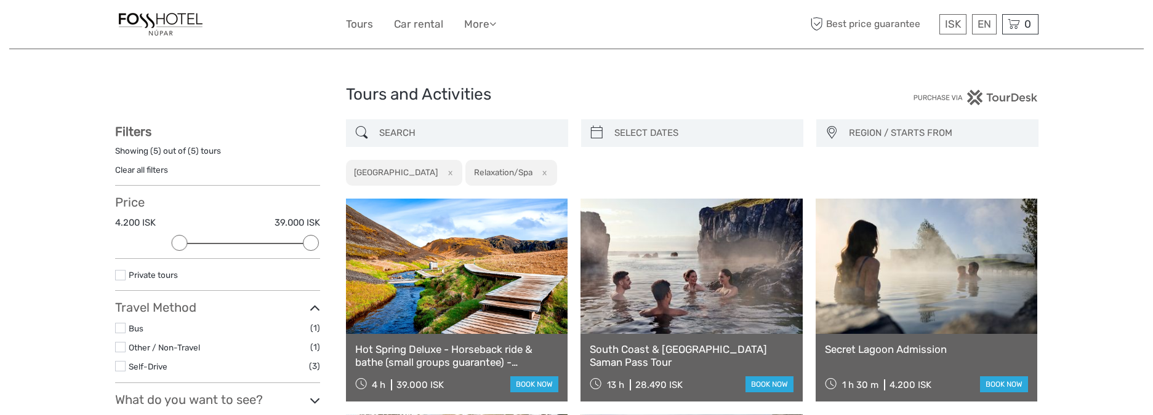
click at [296, 49] on div "Tours and Activities Tours and Activities REGION / STARTS FROM Capital Region E…" at bounding box center [576, 367] width 1134 height 735
